Goal: Information Seeking & Learning: Learn about a topic

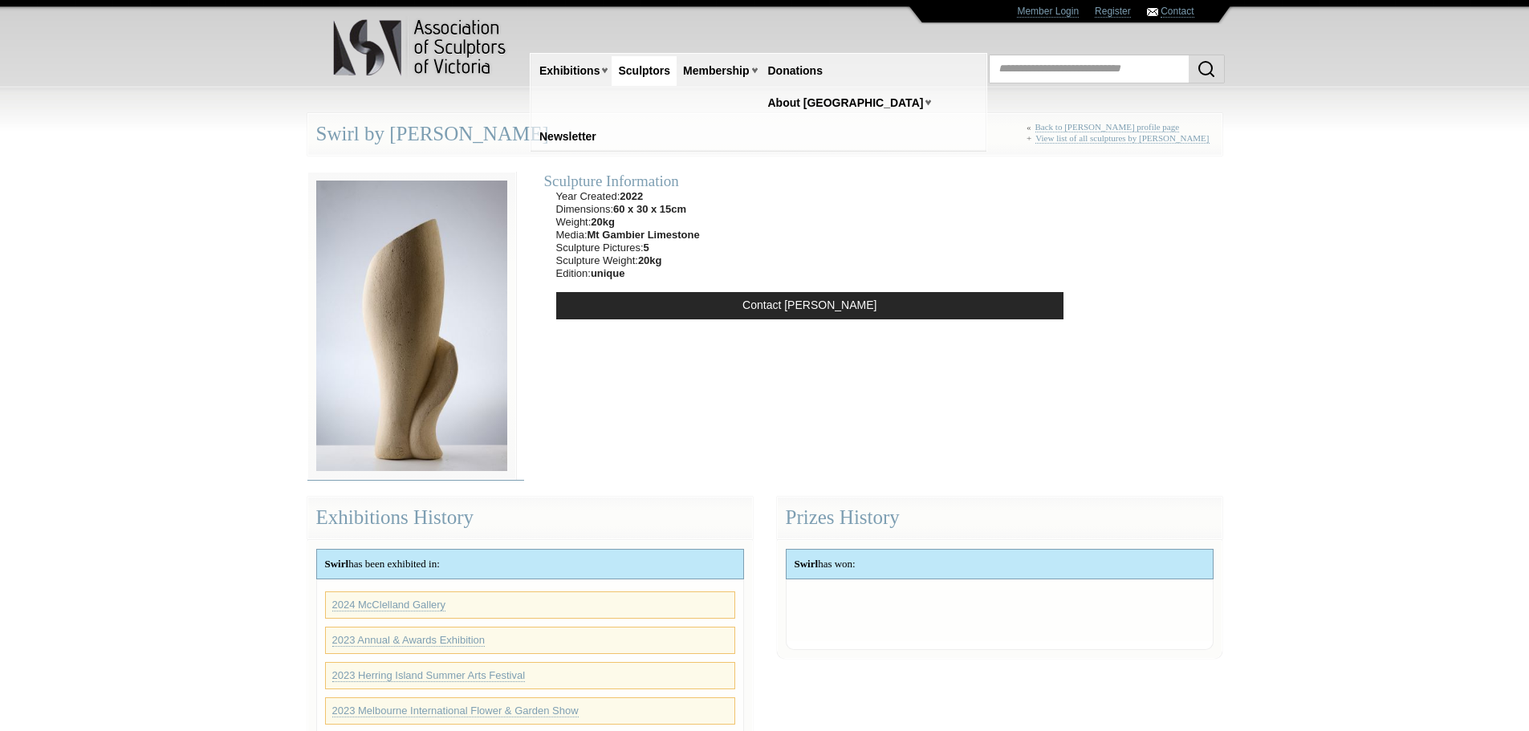
click at [391, 310] on img at bounding box center [411, 326] width 209 height 309
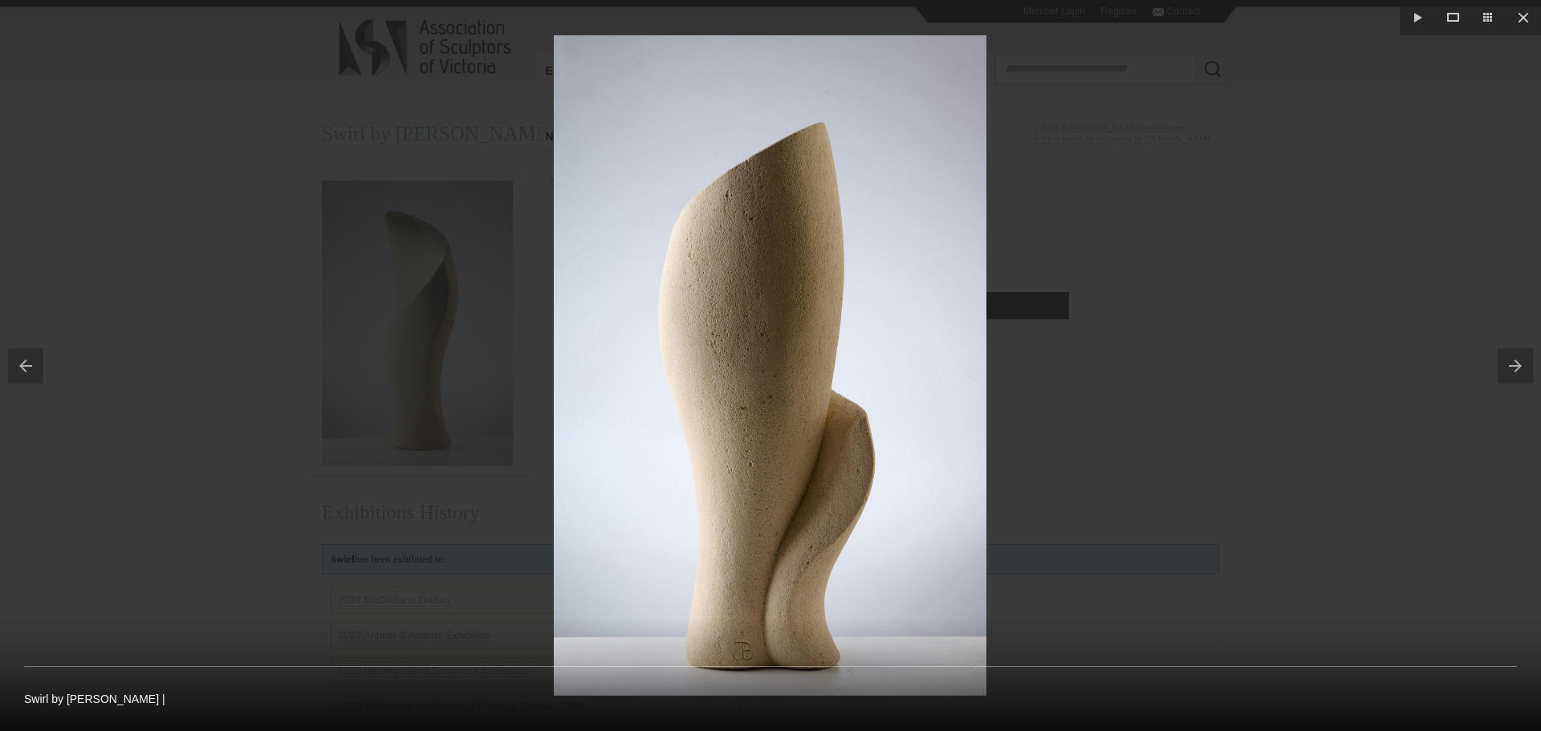
click at [1494, 413] on div at bounding box center [770, 365] width 1541 height 731
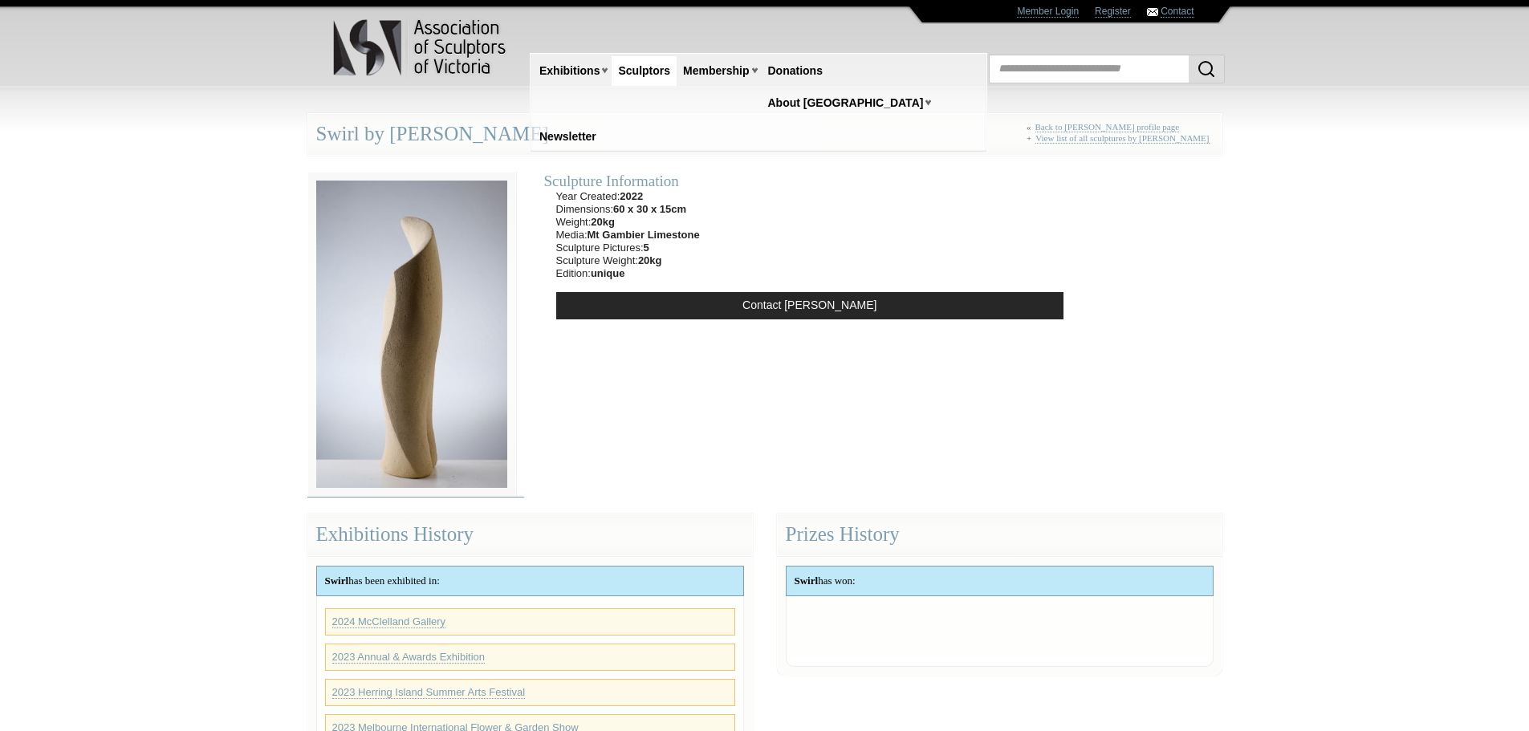
click at [418, 356] on img at bounding box center [411, 334] width 209 height 325
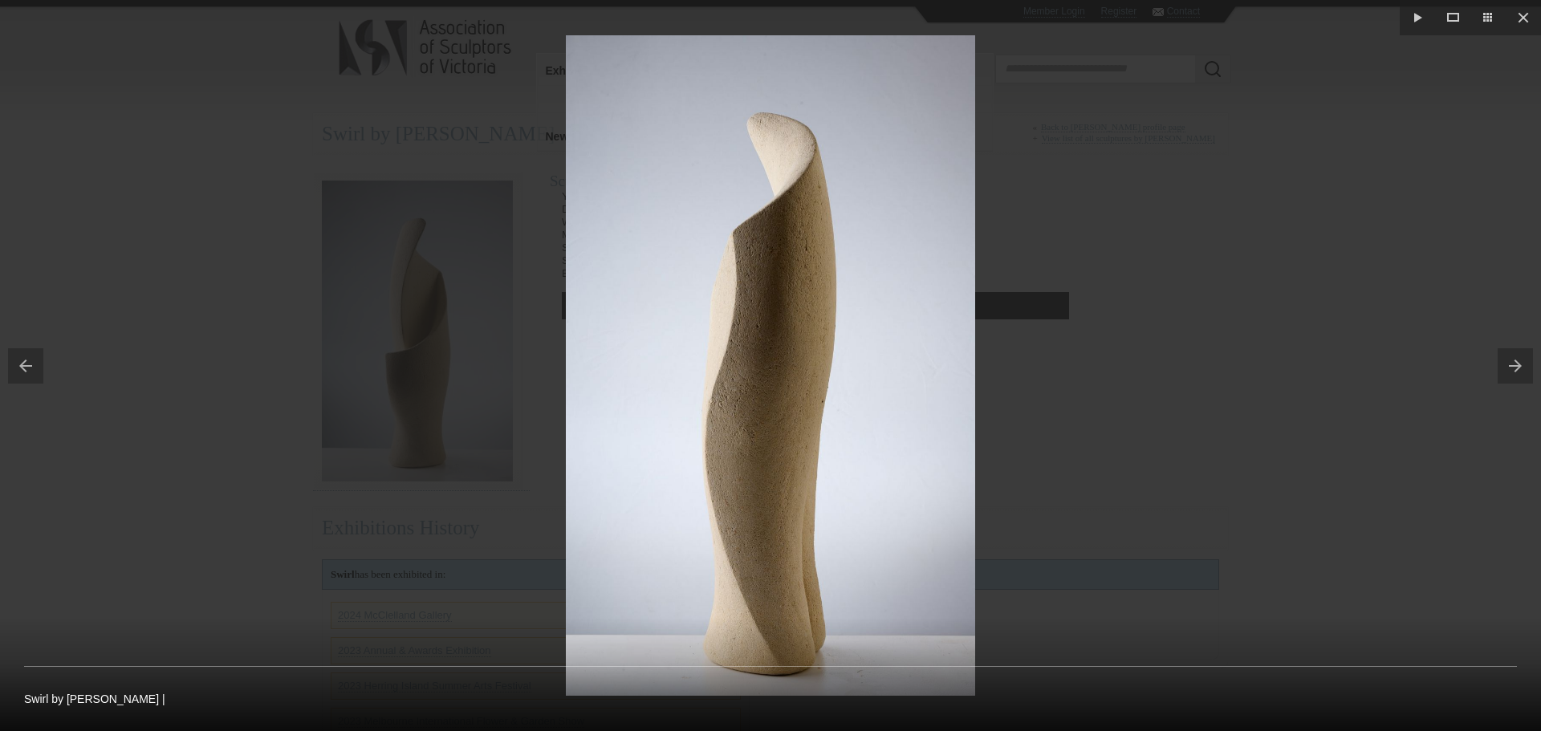
click at [1349, 353] on div at bounding box center [770, 365] width 1541 height 731
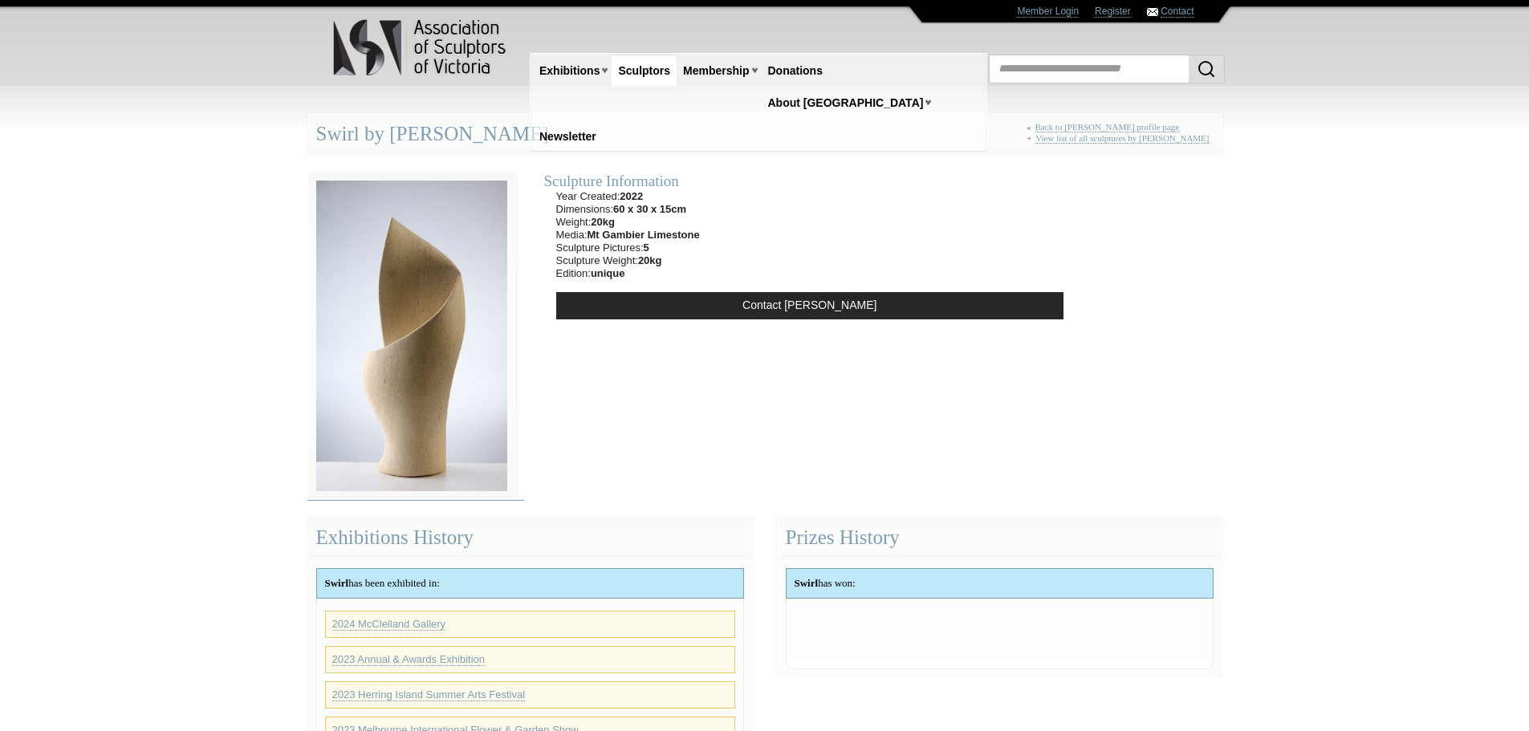
click at [422, 359] on img at bounding box center [411, 336] width 209 height 328
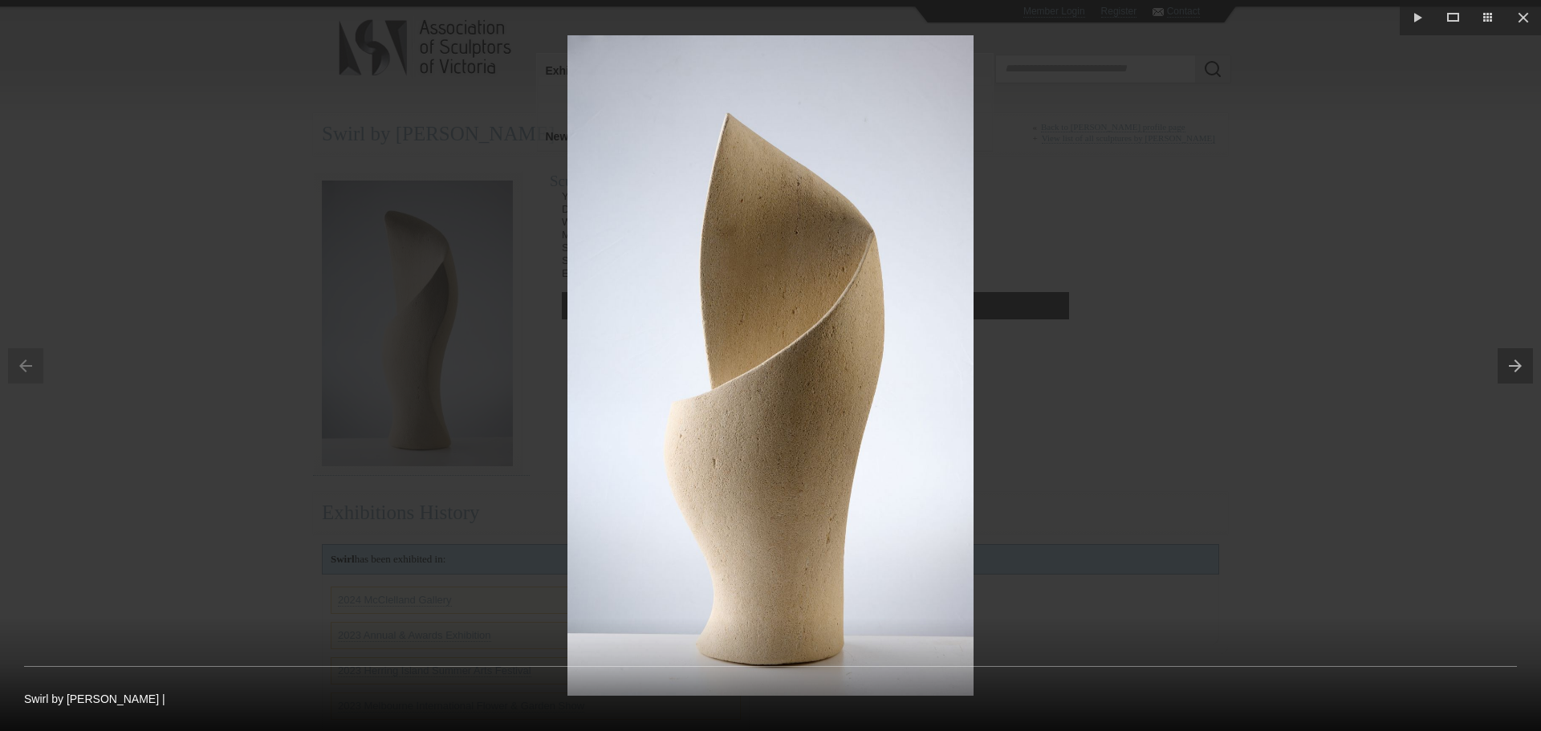
click at [1515, 365] on button at bounding box center [1519, 366] width 43 height 80
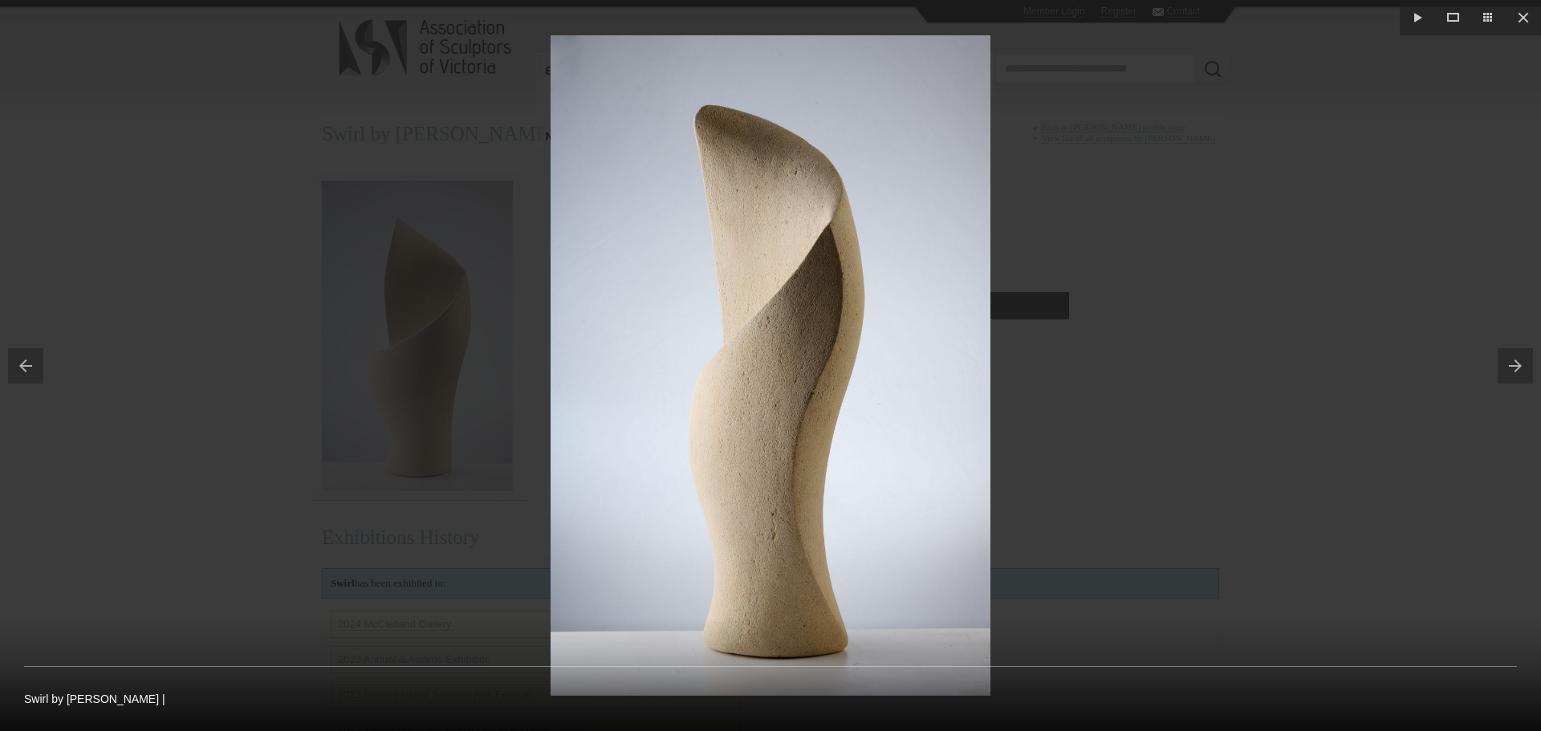
click at [1335, 246] on div at bounding box center [770, 365] width 1541 height 731
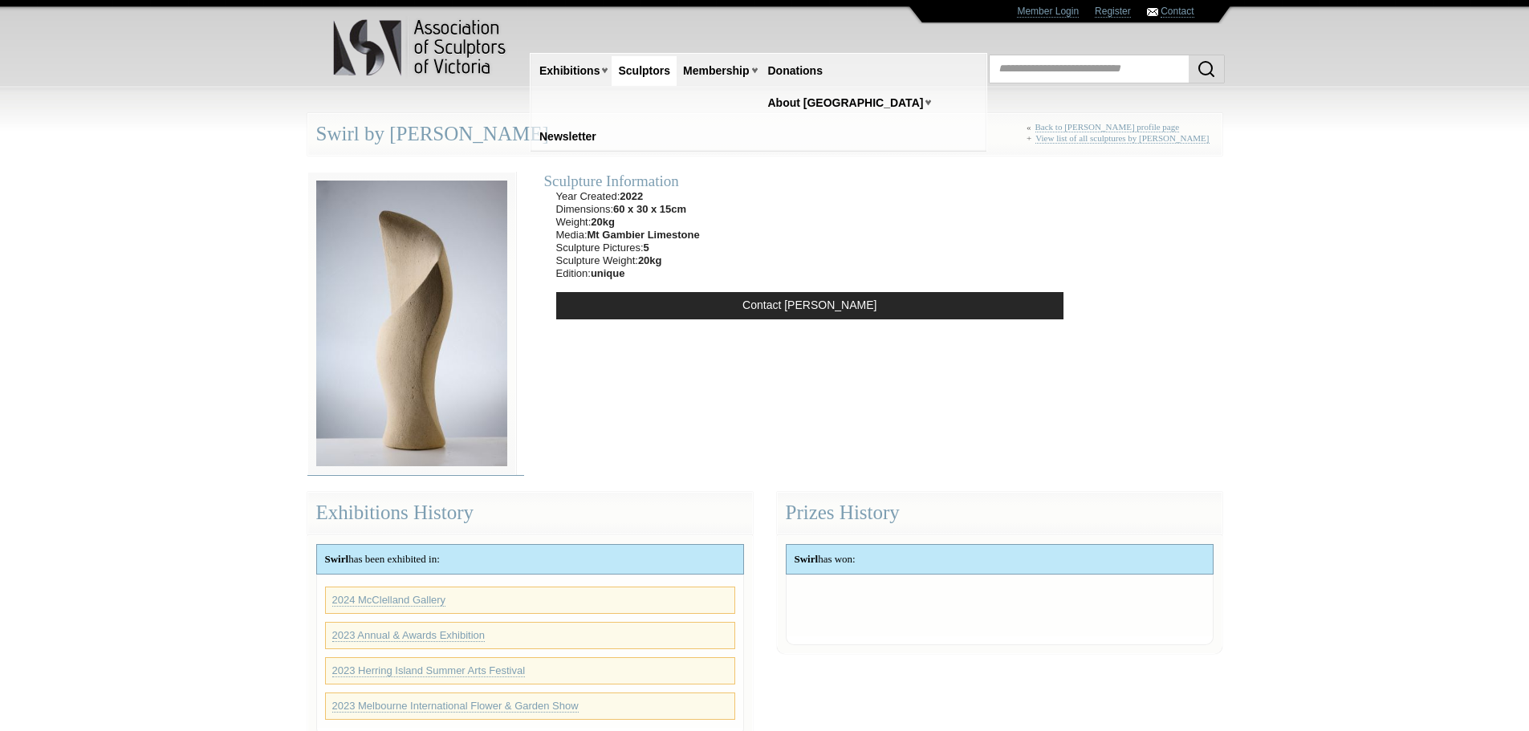
click at [440, 296] on img at bounding box center [411, 324] width 209 height 304
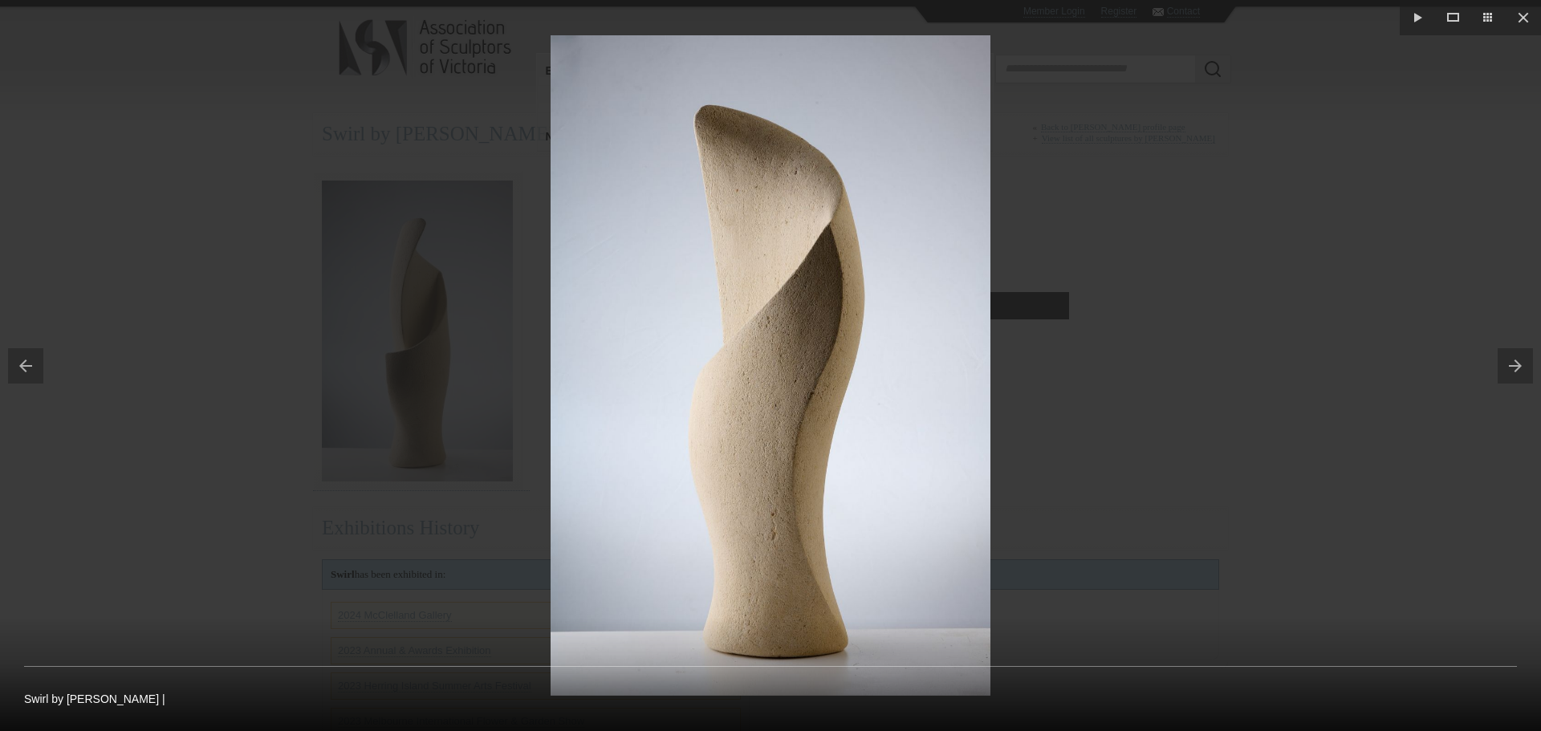
click at [1413, 376] on div at bounding box center [770, 365] width 1541 height 731
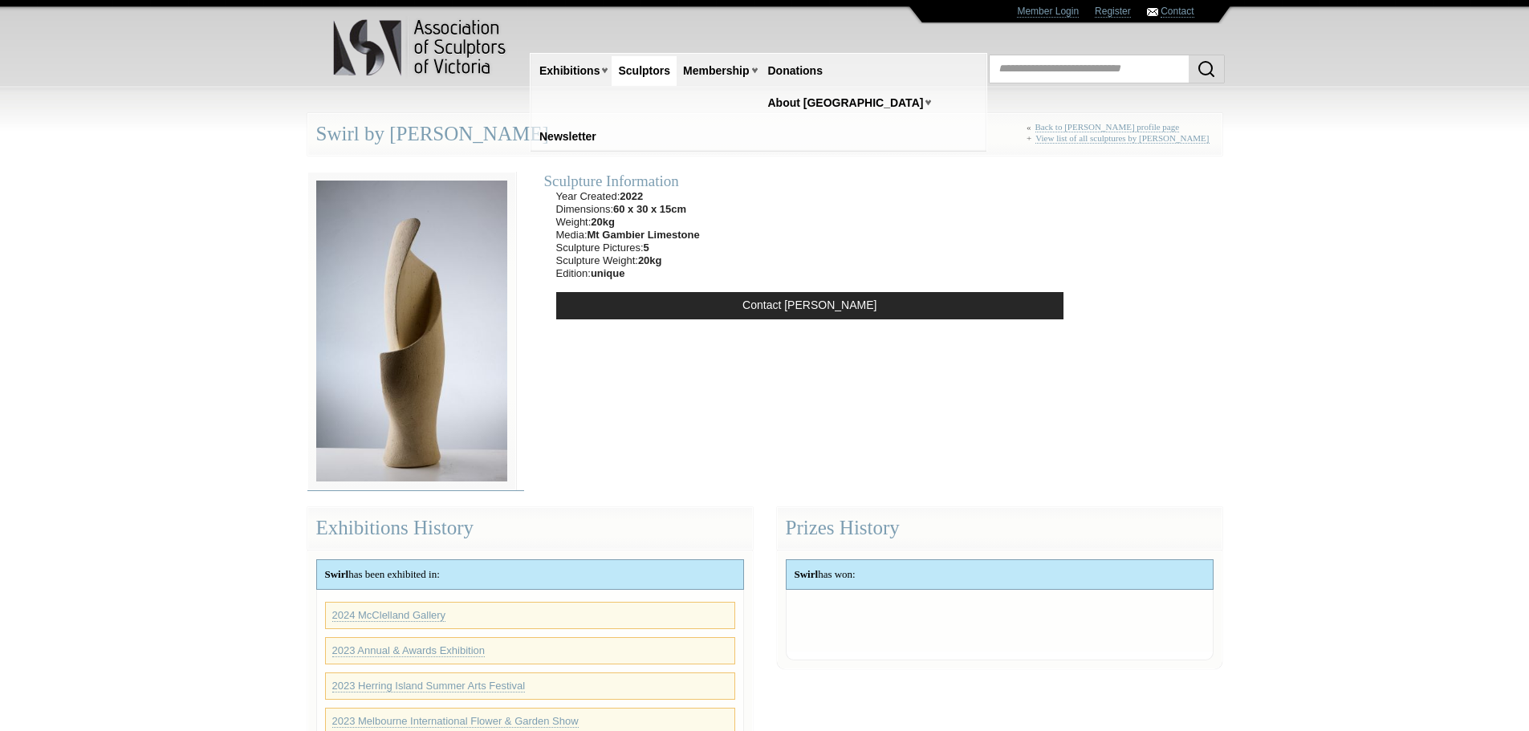
click at [434, 326] on img at bounding box center [411, 331] width 209 height 319
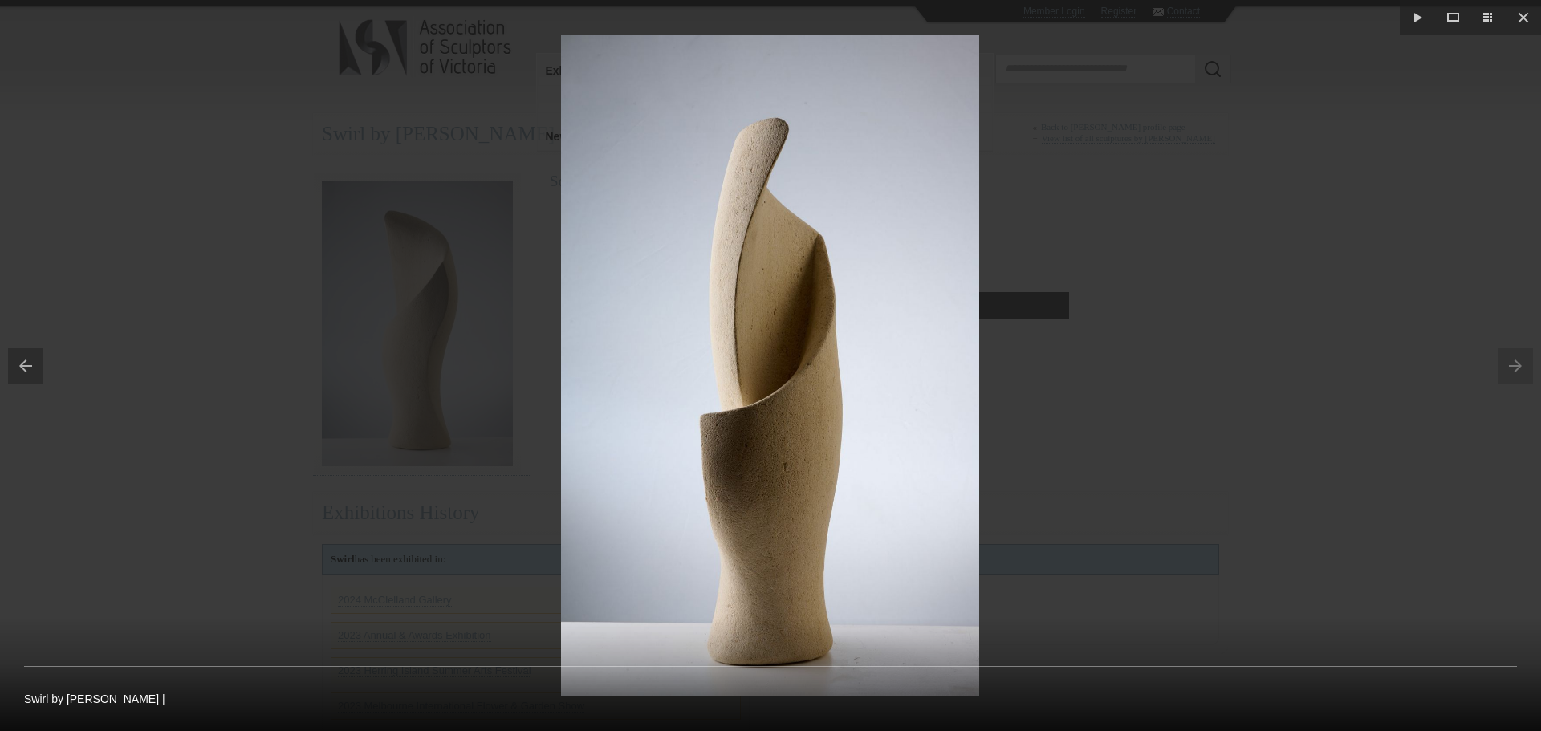
click at [26, 365] on button at bounding box center [21, 366] width 43 height 80
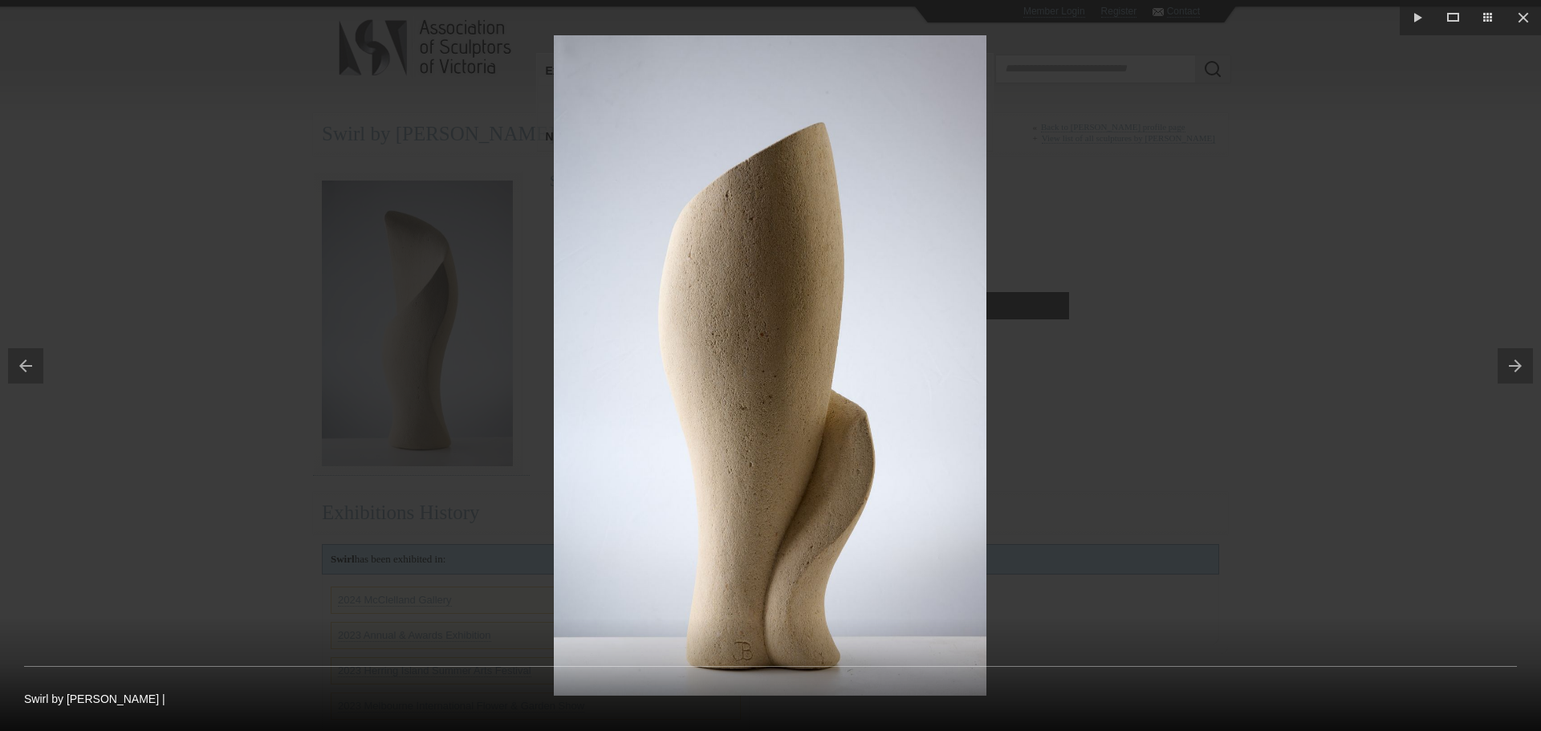
click at [26, 365] on button at bounding box center [21, 366] width 43 height 80
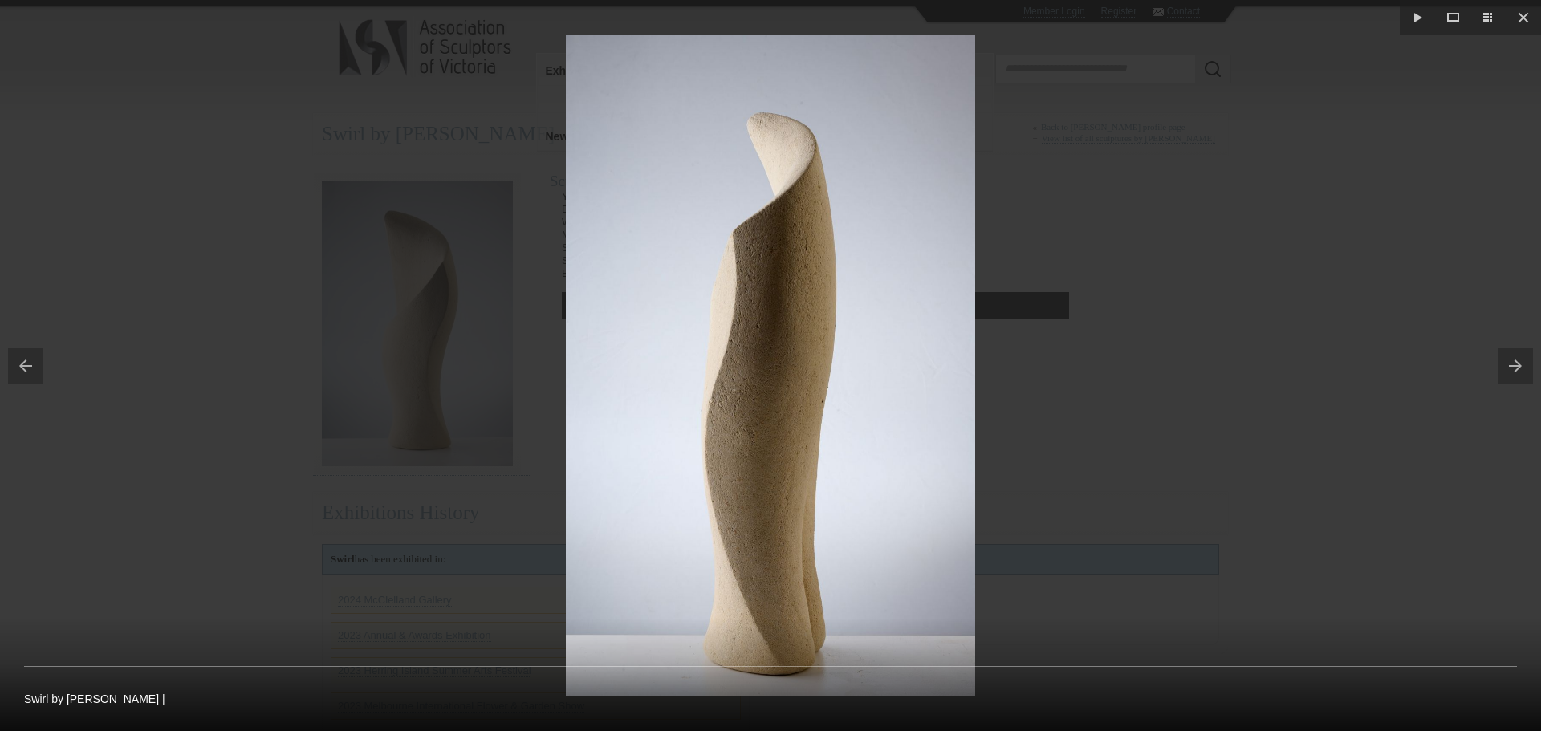
click at [26, 365] on button at bounding box center [21, 366] width 43 height 80
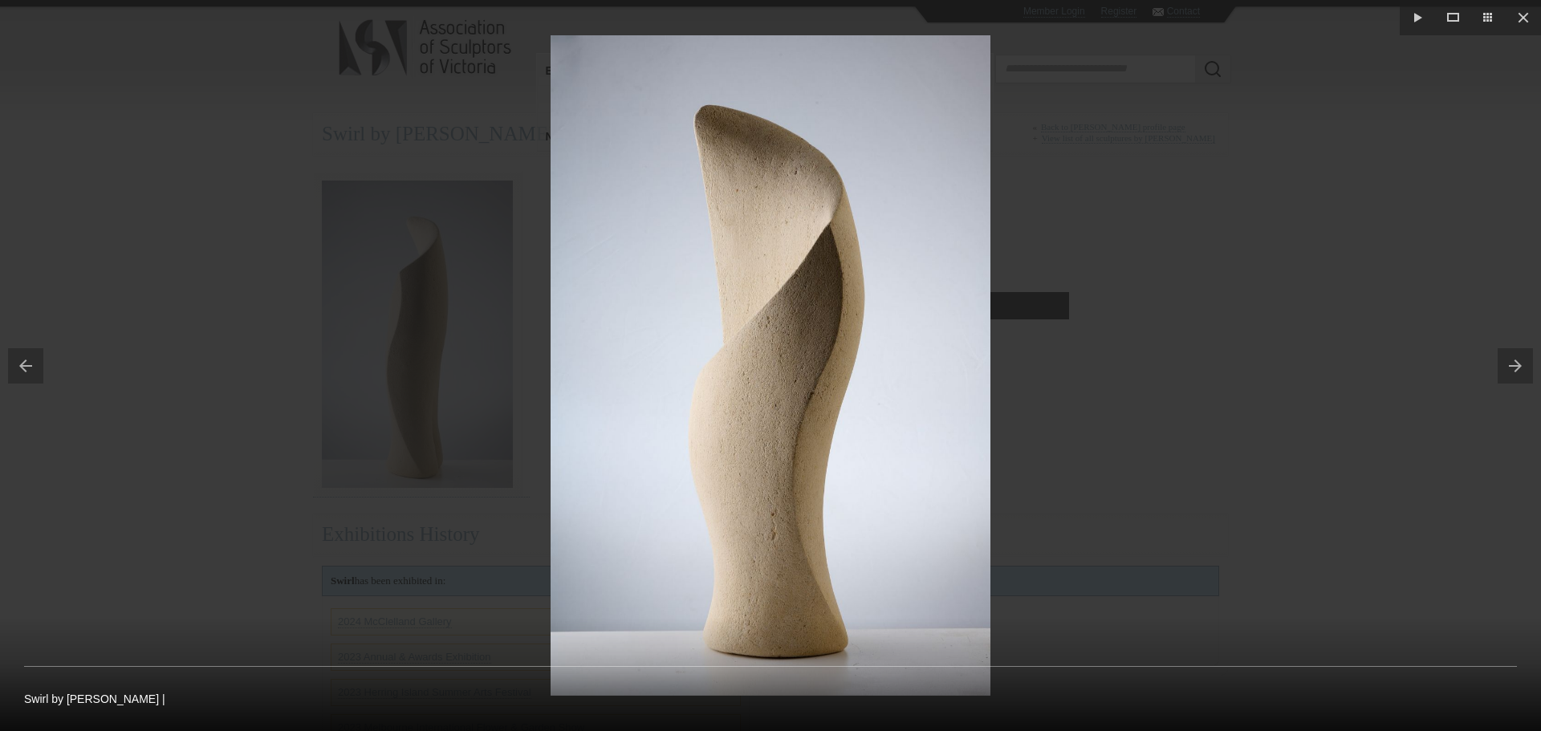
click at [26, 365] on button at bounding box center [21, 366] width 43 height 80
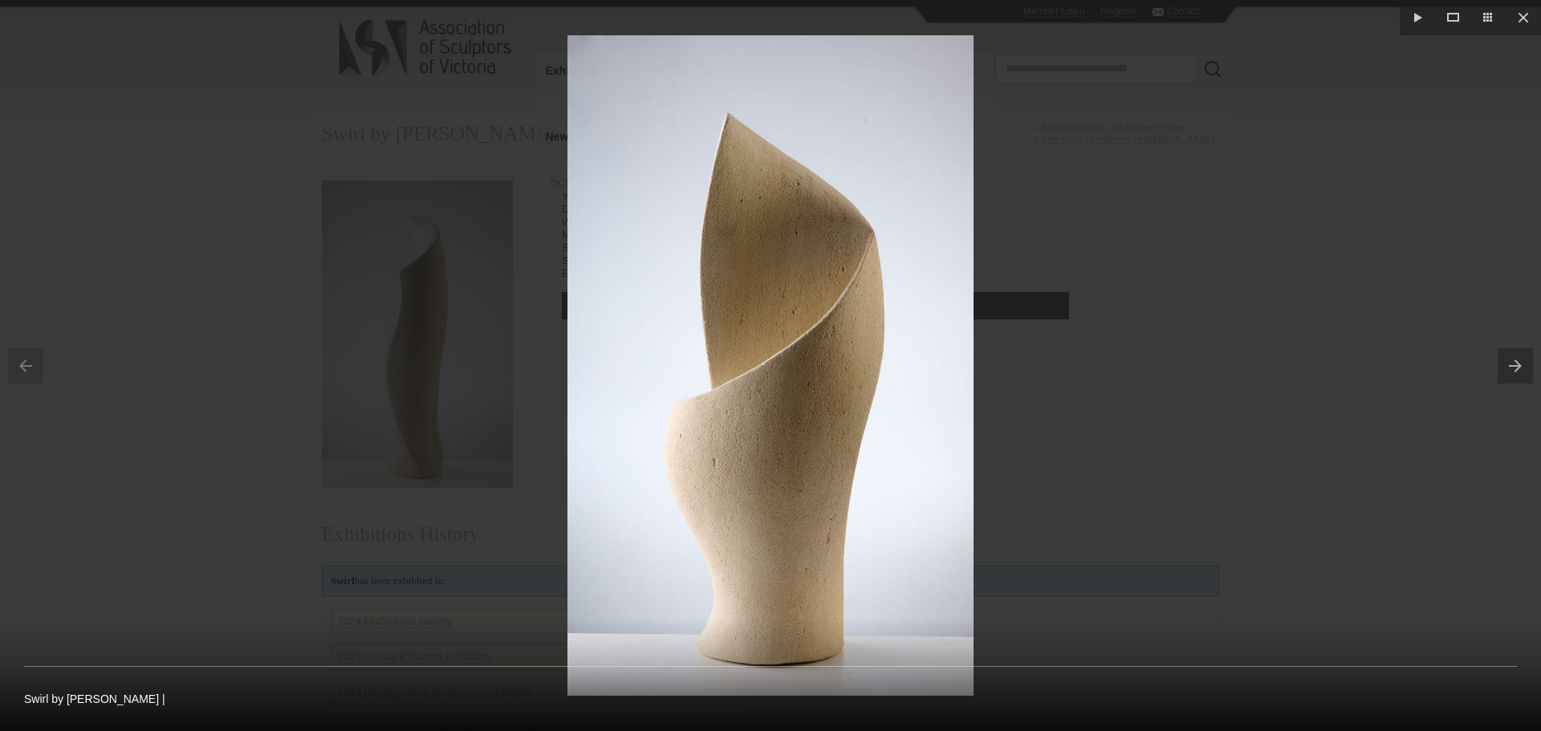
click at [1364, 204] on div at bounding box center [770, 365] width 1541 height 731
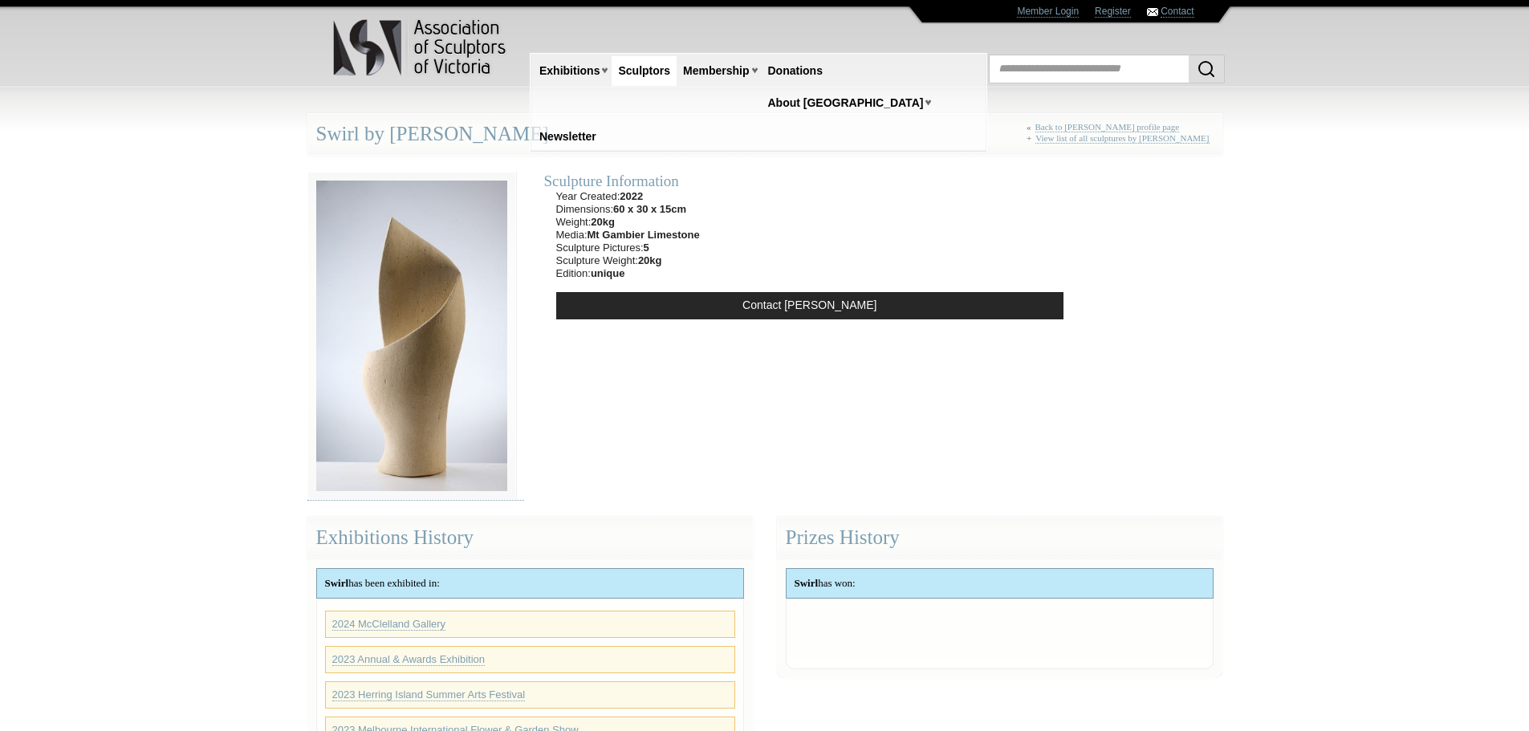
click at [648, 68] on link "Sculptors" at bounding box center [644, 71] width 65 height 30
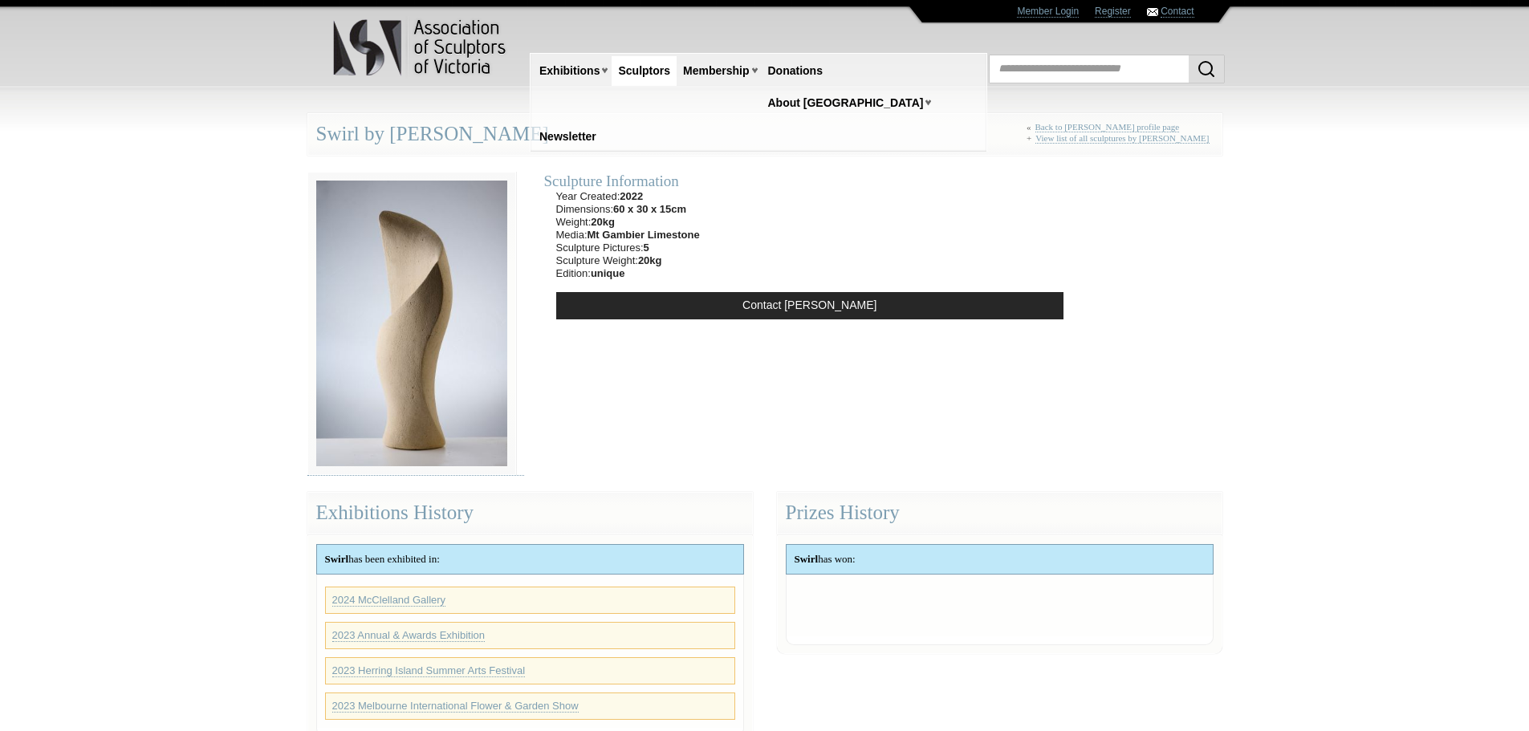
click at [648, 68] on link "Sculptors" at bounding box center [644, 71] width 65 height 30
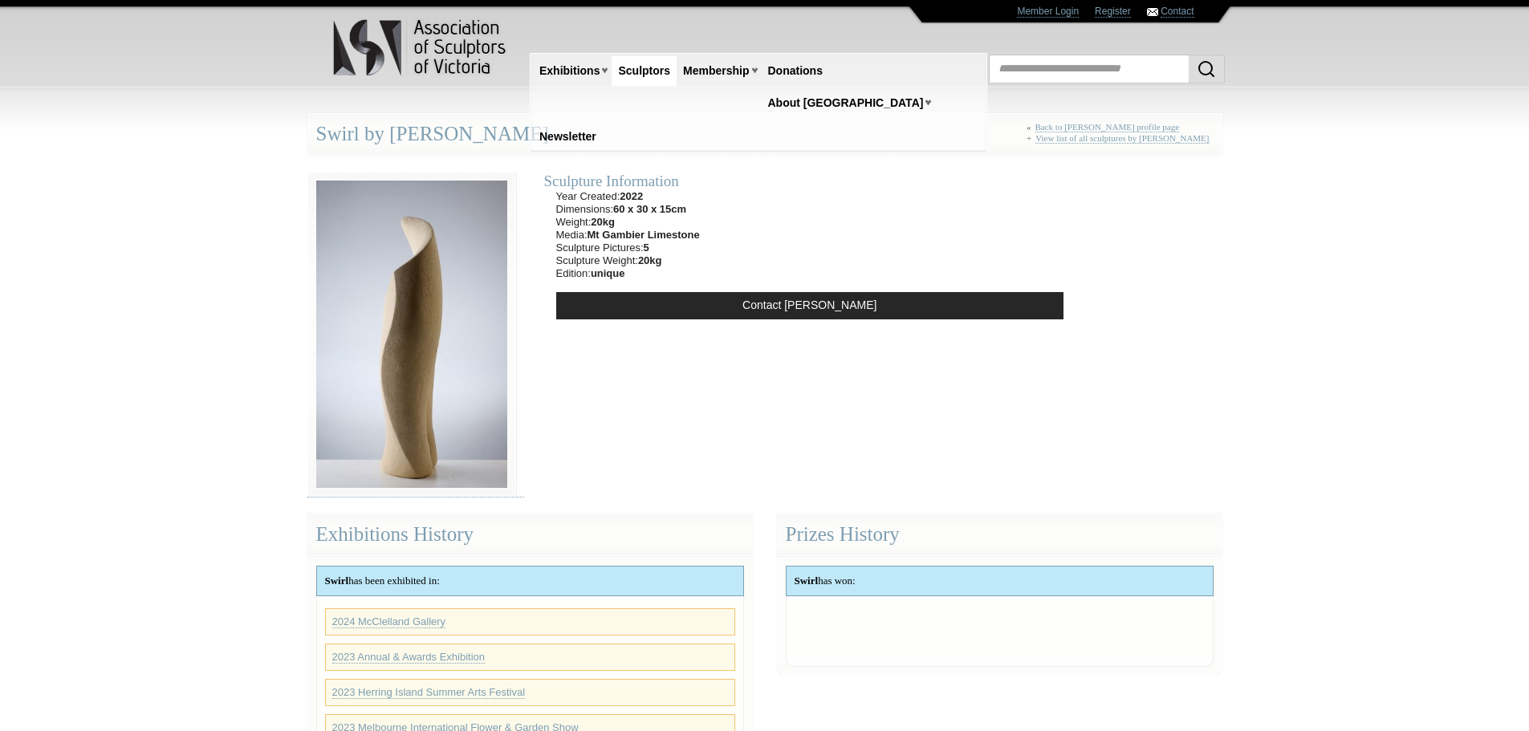
click at [664, 71] on link "Sculptors" at bounding box center [644, 71] width 65 height 30
